Goal: Information Seeking & Learning: Learn about a topic

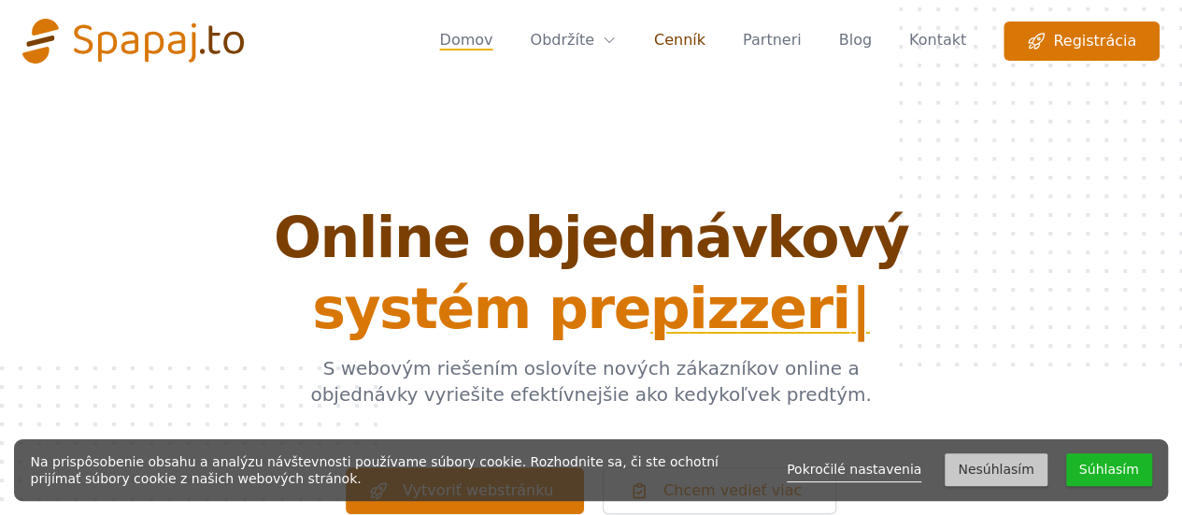
click at [705, 40] on link "Cenník" at bounding box center [679, 40] width 51 height 39
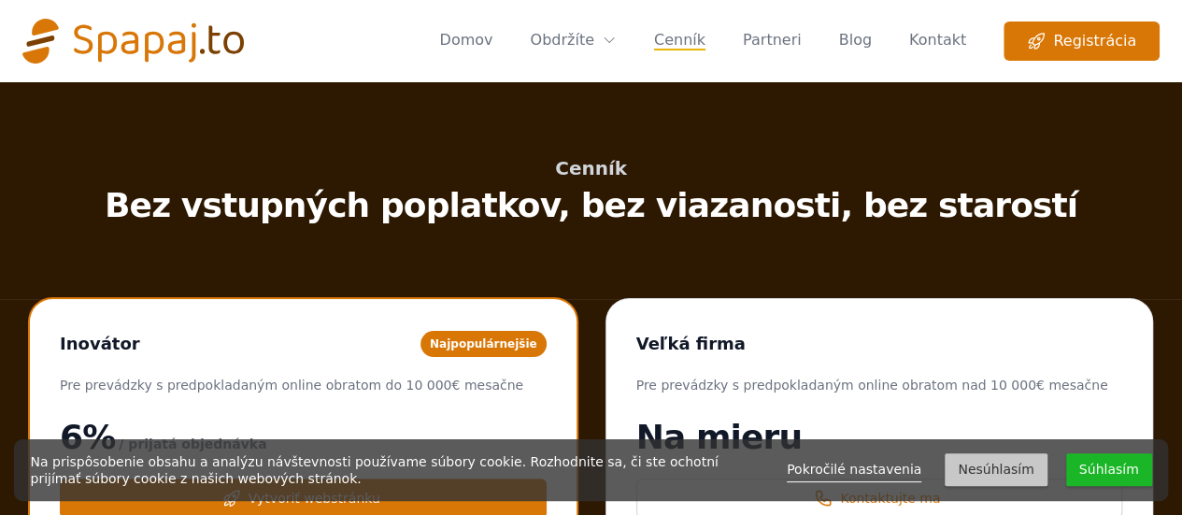
click at [175, 36] on img "Global" at bounding box center [132, 41] width 221 height 45
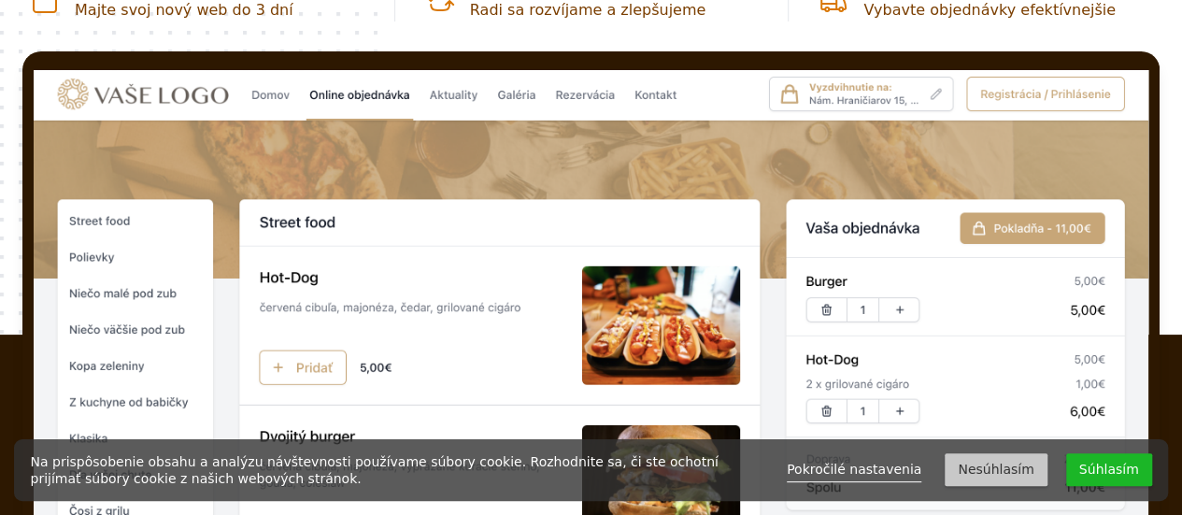
scroll to position [654, 0]
